Goal: Task Accomplishment & Management: Complete application form

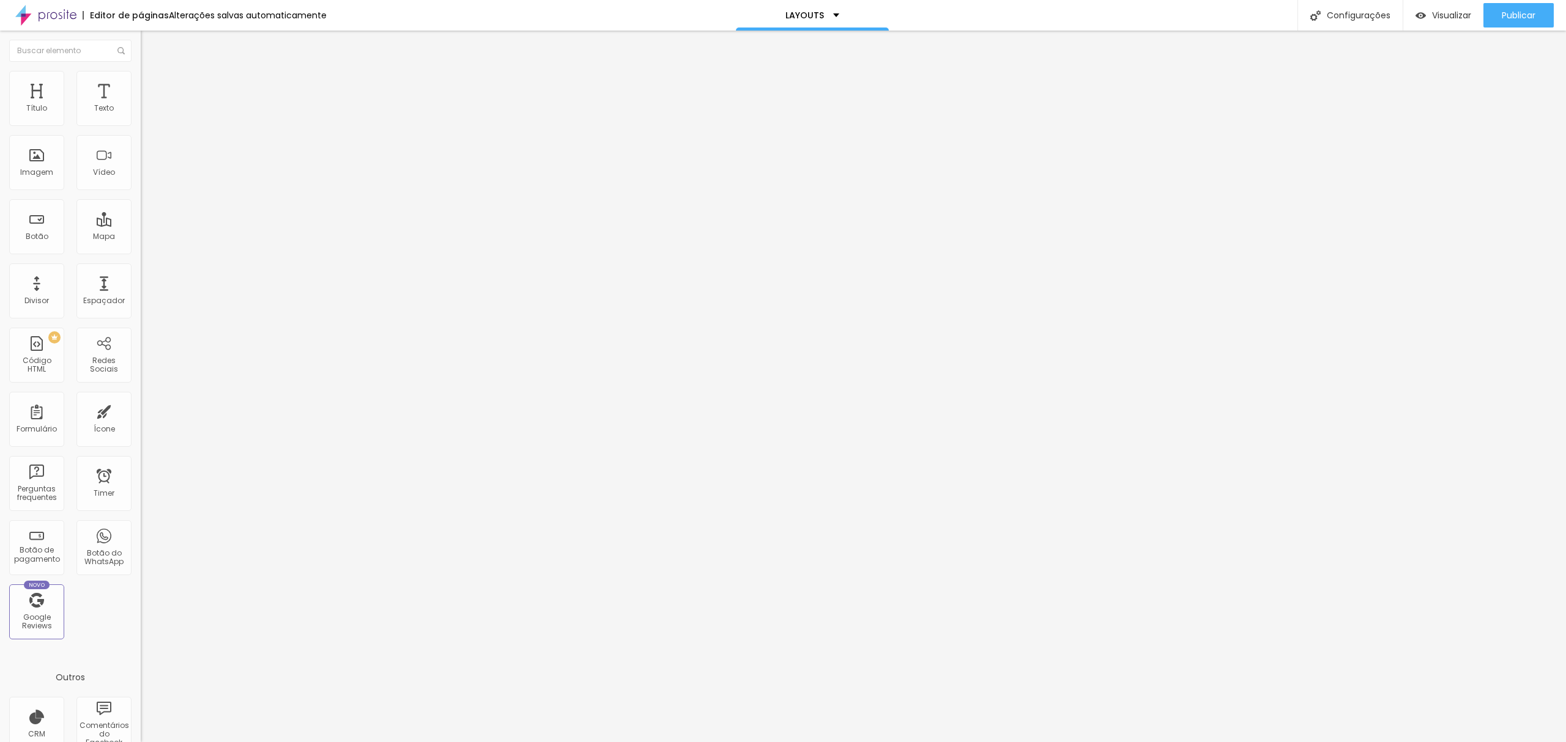
click at [141, 111] on div "Formulário ORÇAMENTO" at bounding box center [211, 113] width 141 height 37
click at [141, 124] on img at bounding box center [144, 127] width 7 height 7
click at [992, 742] on div at bounding box center [783, 755] width 1566 height 11
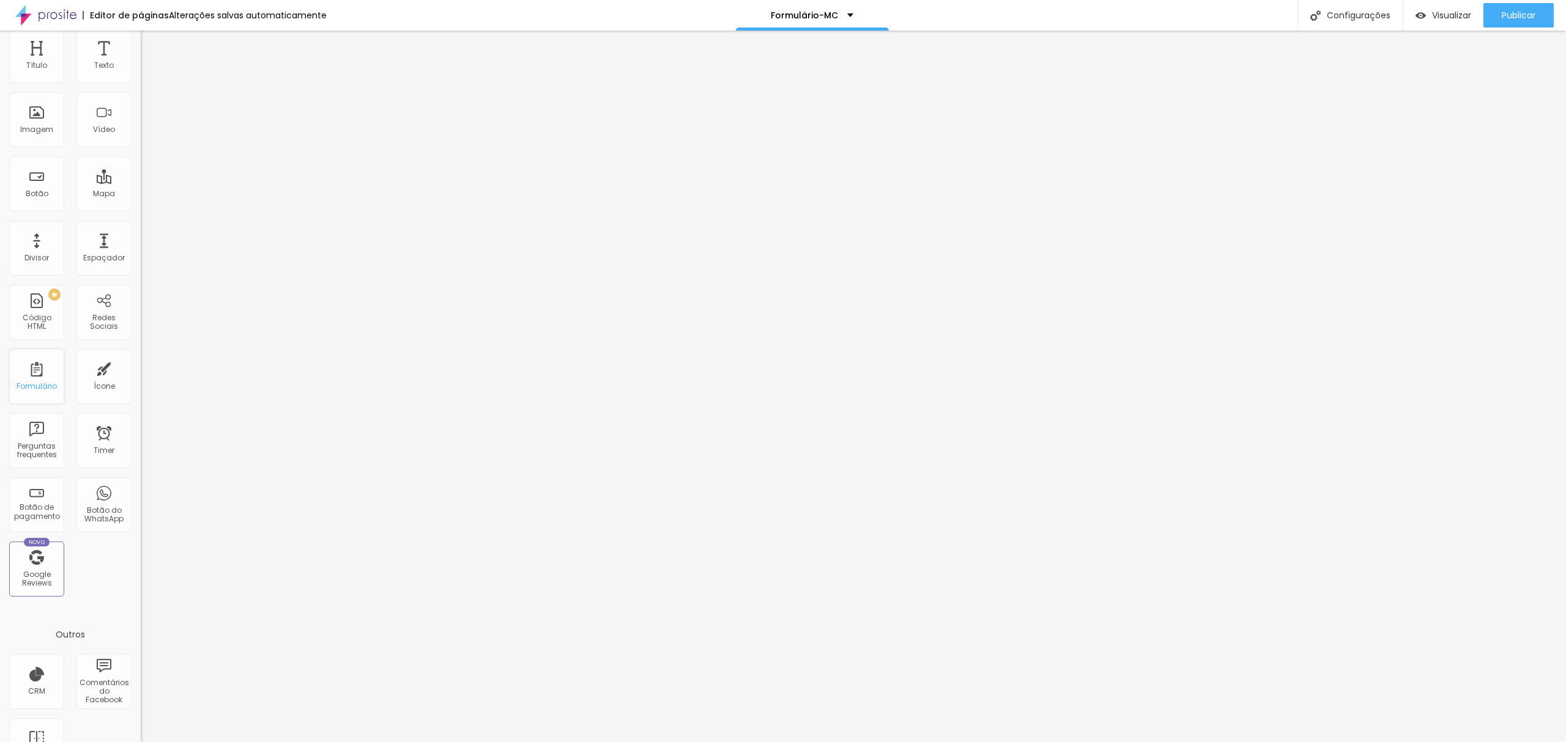
scroll to position [82, 0]
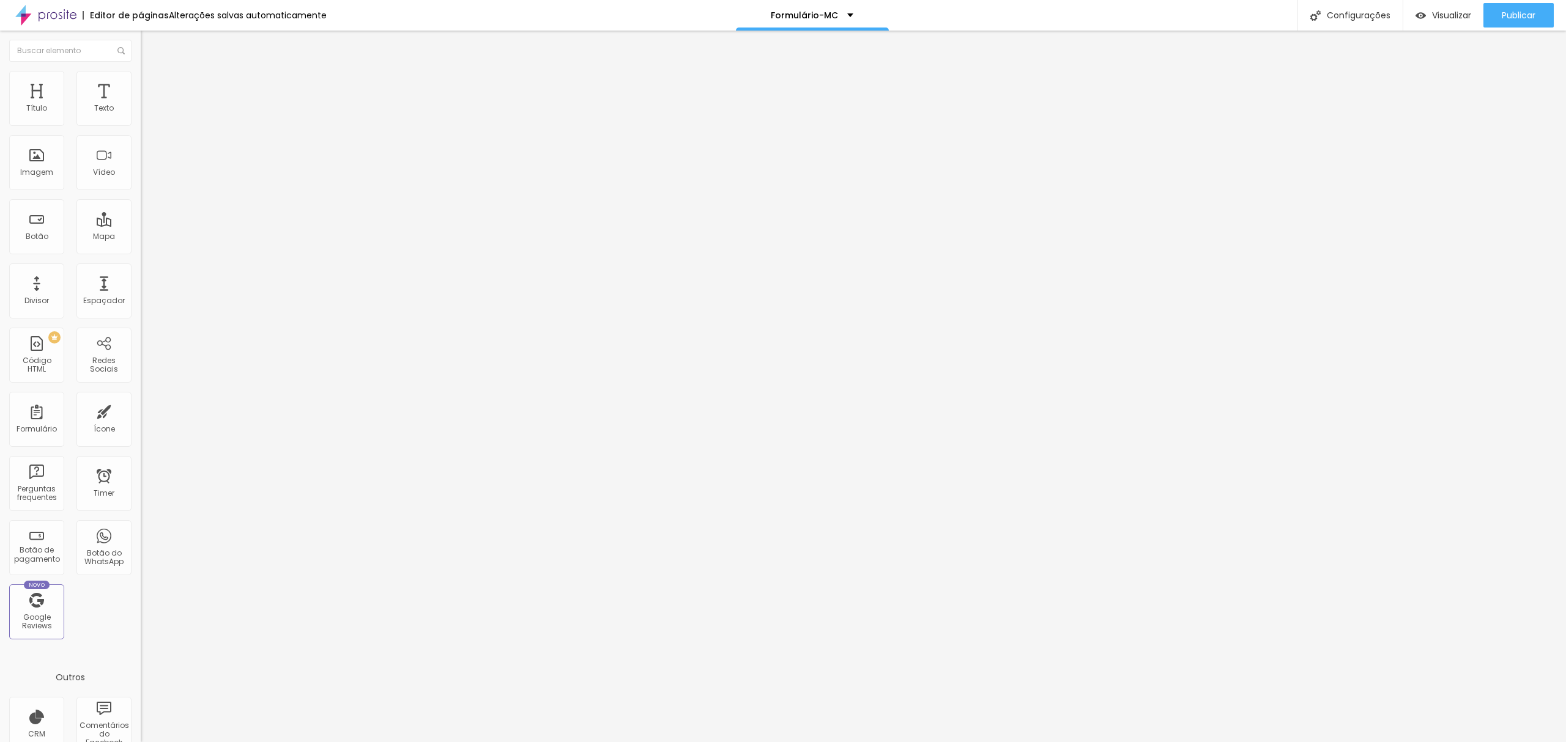
click at [141, 124] on div "Form" at bounding box center [211, 113] width 141 height 21
click at [141, 124] on img at bounding box center [144, 127] width 7 height 7
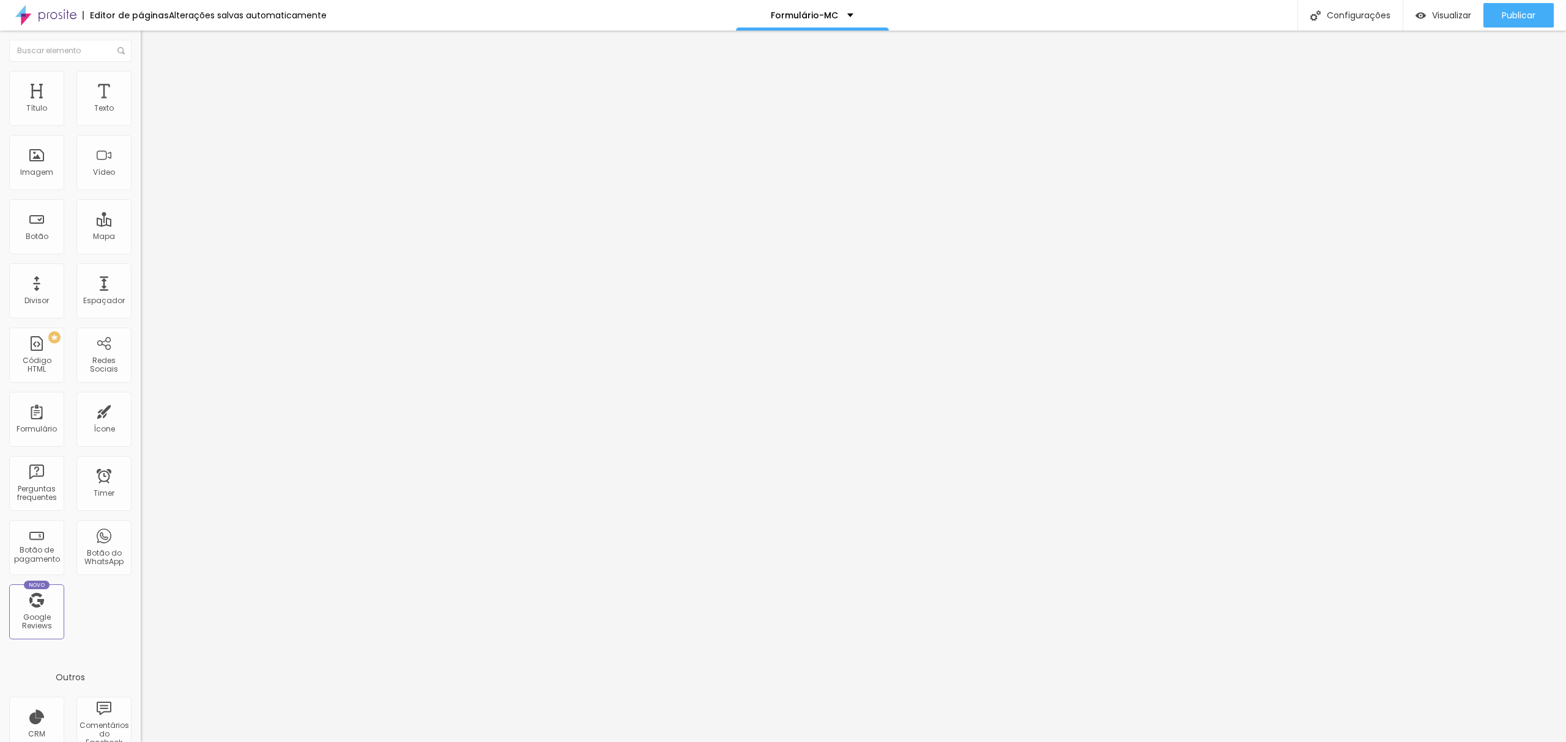
click at [990, 742] on div at bounding box center [783, 755] width 1566 height 11
click at [141, 124] on div "Form" at bounding box center [211, 113] width 141 height 21
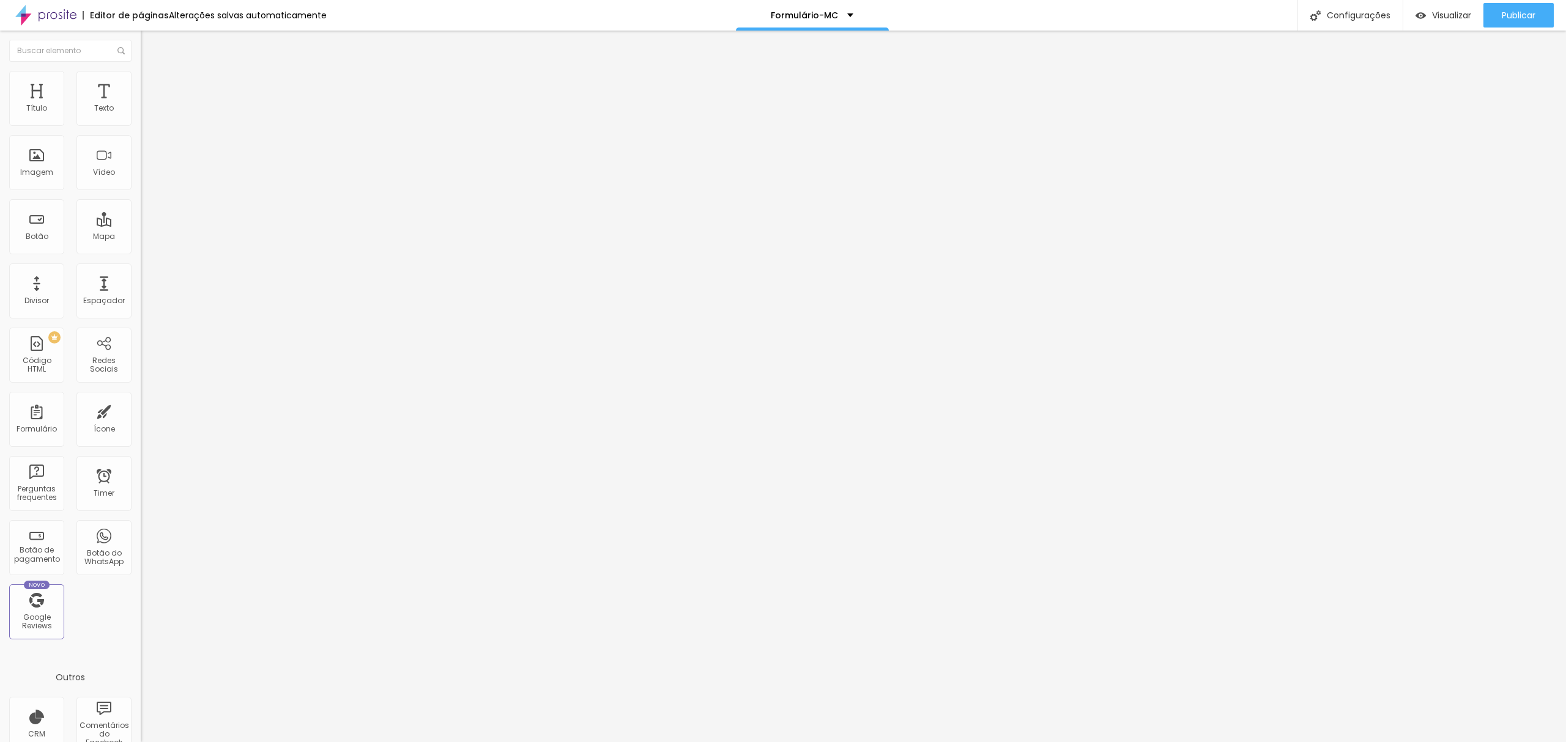
type input "tste"
type input "Nometeste"
